Goal: Communication & Community: Answer question/provide support

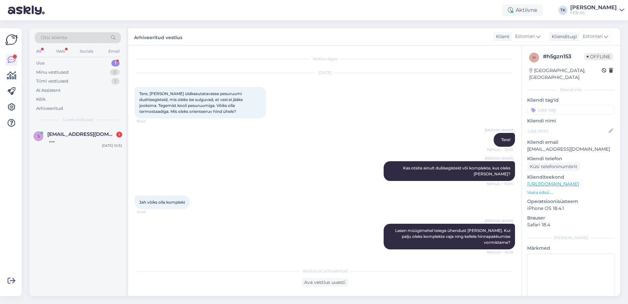
scroll to position [99, 0]
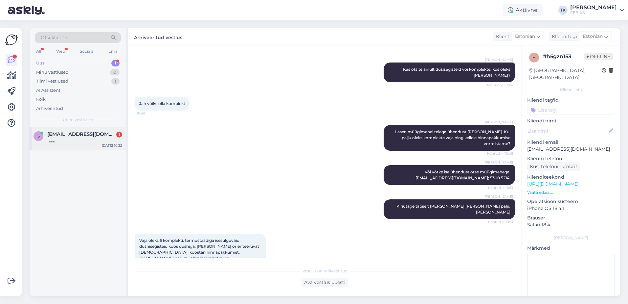
click at [110, 133] on div "[EMAIL_ADDRESS][DOMAIN_NAME] 1" at bounding box center [84, 134] width 75 height 6
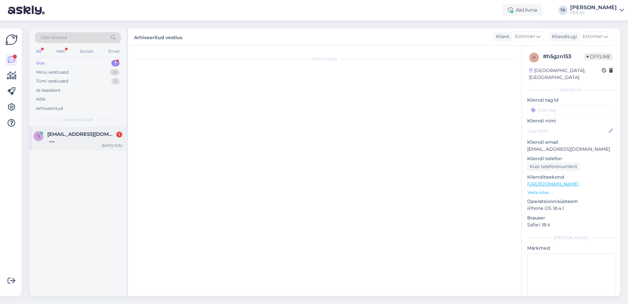
scroll to position [0, 0]
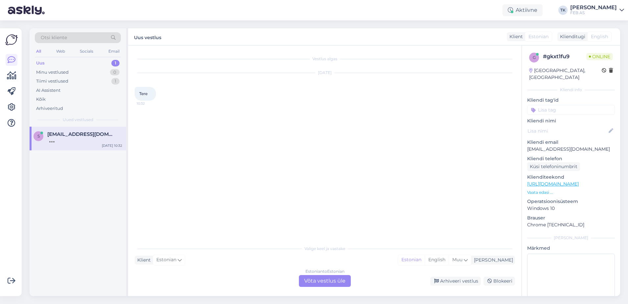
click at [330, 274] on div "Valige [PERSON_NAME] vastake Klient Estonian Mina Estonian English Muu Estonian…" at bounding box center [325, 264] width 381 height 45
click at [322, 278] on div "Estonian to Estonian Võta vestlus üle" at bounding box center [325, 281] width 52 height 12
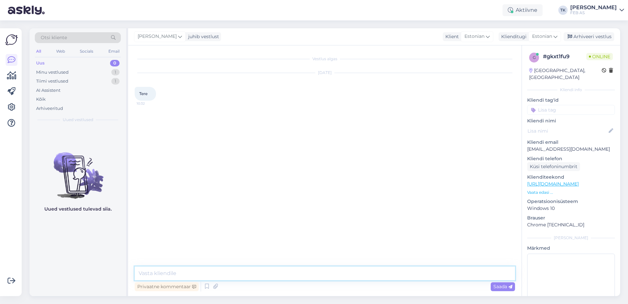
click at [256, 269] on textarea at bounding box center [325, 273] width 381 height 14
type textarea "Tere!"
type textarea "Kuidas saame teid aidata?"
click at [233, 248] on div "Vestlus algas [DATE] Tere 10:32 Triinu [PERSON_NAME] Tere! Nähtud ✓ 10:32 Triin…" at bounding box center [328, 156] width 386 height 208
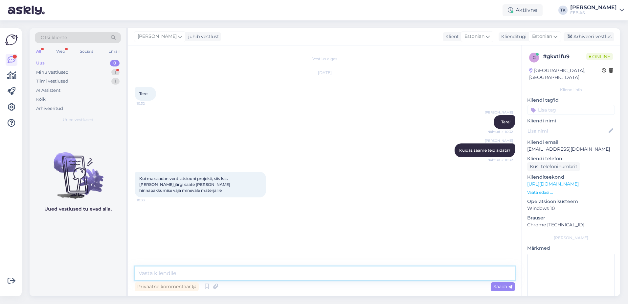
click at [336, 272] on textarea at bounding box center [325, 273] width 381 height 14
click at [309, 274] on textarea "Kuna see on mahukas töö, siis ma pole [PERSON_NAME], kas müügieksperdidel on se…" at bounding box center [325, 273] width 381 height 14
click at [420, 277] on textarea "Kuna see on mahukas töö, siis ma pole [PERSON_NAME], kas müügiekspertidel on se…" at bounding box center [325, 273] width 381 height 14
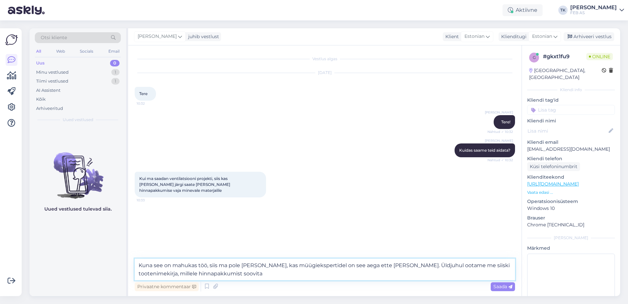
click at [431, 265] on textarea "Kuna see on mahukas töö, siis ma pole [PERSON_NAME], kas müügiekspertidel on se…" at bounding box center [325, 269] width 381 height 22
click at [159, 275] on textarea "Kuna see on mahukas töö, siis ma pole [PERSON_NAME], kas müügiekspertidel on se…" at bounding box center [325, 269] width 381 height 22
drag, startPoint x: 266, startPoint y: 271, endPoint x: 209, endPoint y: 271, distance: 56.9
click at [209, 271] on textarea "Kuna see on mahukas töö, siis ma pole [PERSON_NAME], kas müügiekspertidel on se…" at bounding box center [325, 269] width 381 height 22
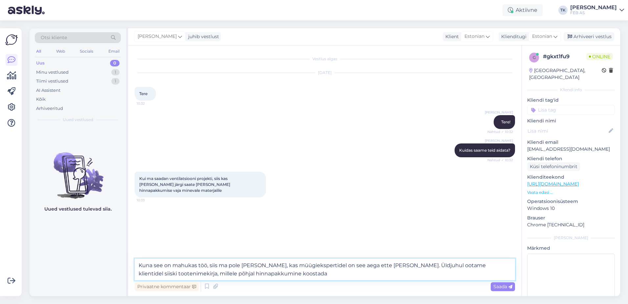
type textarea "Kuna see on mahukas töö, siis ma pole [PERSON_NAME], kas müügiekspertidel on se…"
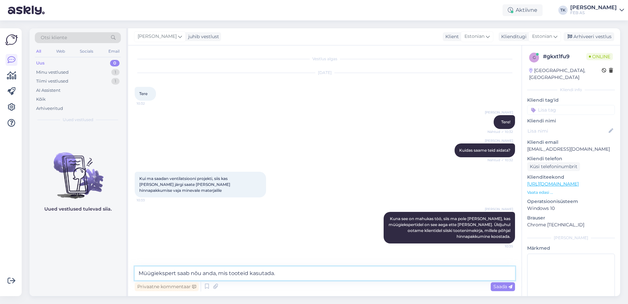
type textarea "Müügiekspert saab nõu anda, mis tooteid kasutada.."
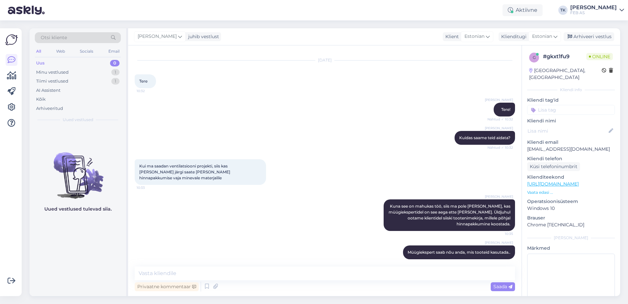
click at [214, 223] on div "Triinu [PERSON_NAME] Kuna see on mahukas töö, siis ma pole [PERSON_NAME], kas m…" at bounding box center [325, 215] width 381 height 46
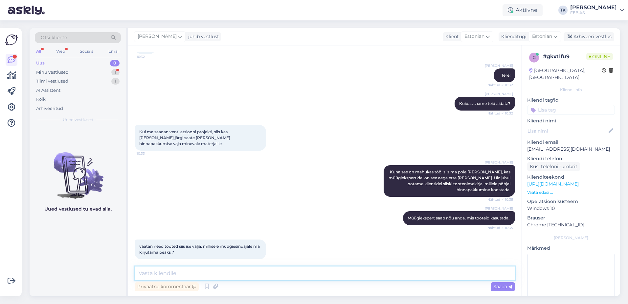
click at [377, 274] on textarea at bounding box center [325, 273] width 381 height 14
click at [297, 273] on textarea "võite ühendust [PERSON_NAME] Kaidoga - [EMAIL_ADDRESS][PERSON_NAME][DOMAIN_NAME…" at bounding box center [325, 273] width 381 height 14
click at [141, 272] on textarea "võite ühendust [PERSON_NAME] Kaidoga - [EMAIL_ADDRESS][PERSON_NAME][DOMAIN_NAME…" at bounding box center [325, 273] width 381 height 14
type textarea "Võite ühendust [PERSON_NAME] Kaidoga - [EMAIL_ADDRESS][PERSON_NAME][DOMAIN_NAME…"
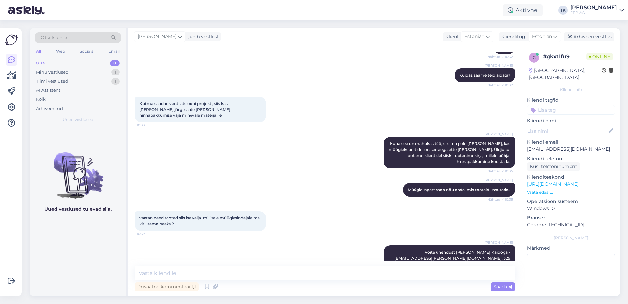
click at [302, 175] on div "Triinu [PERSON_NAME] Müügiekspert saab nõu anda, mis tooteid kasutada.. Nähtud …" at bounding box center [325, 189] width 381 height 28
